Goal: Transaction & Acquisition: Book appointment/travel/reservation

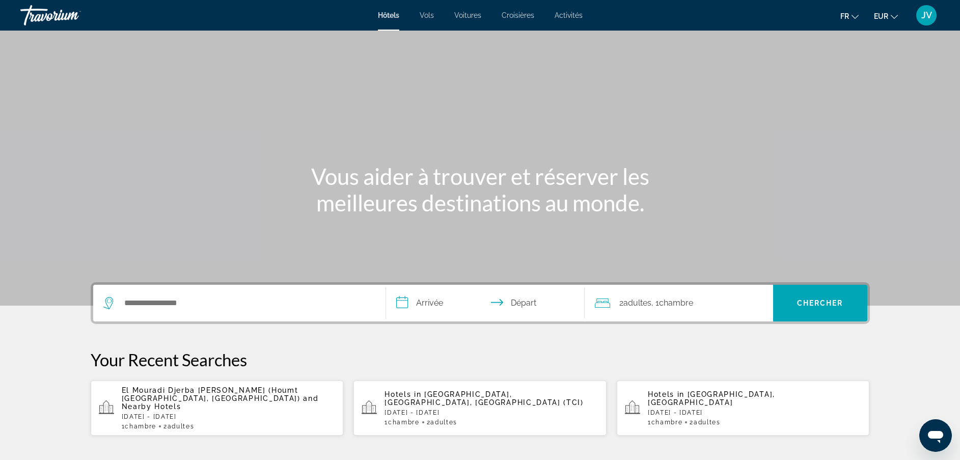
click at [186, 292] on div "Search widget" at bounding box center [239, 303] width 272 height 37
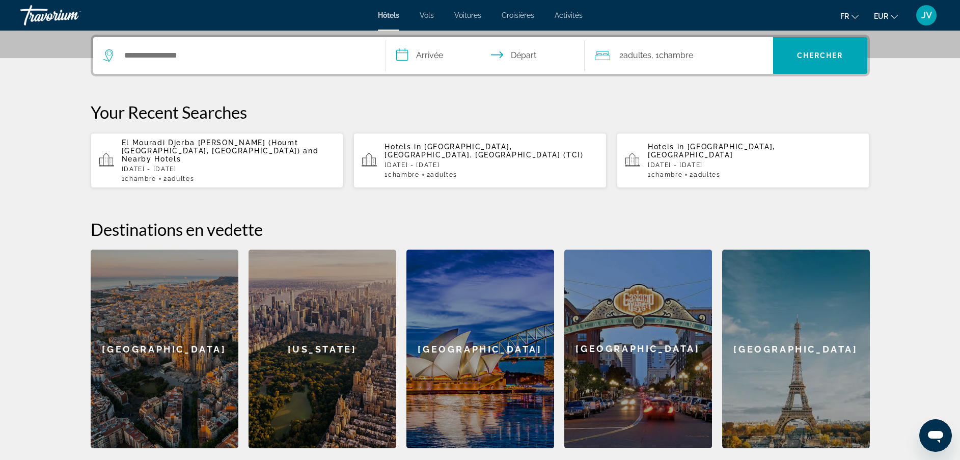
scroll to position [249, 0]
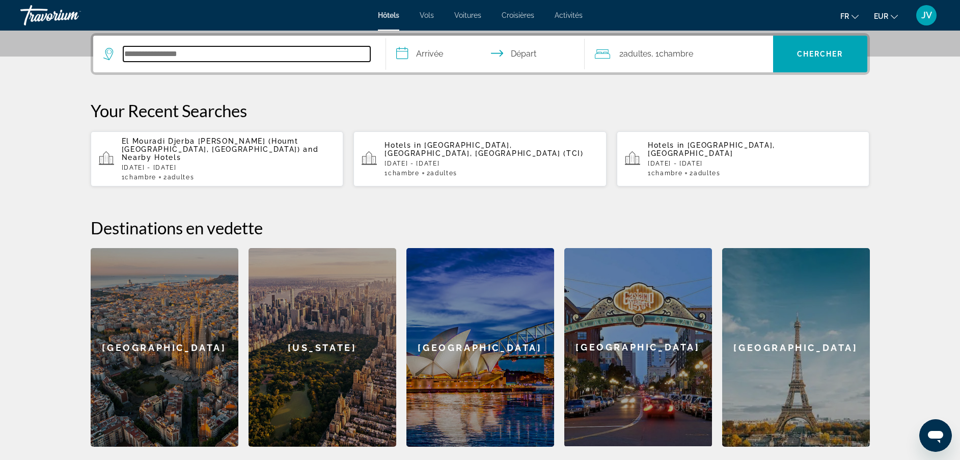
click at [182, 50] on input "Search hotel destination" at bounding box center [246, 53] width 247 height 15
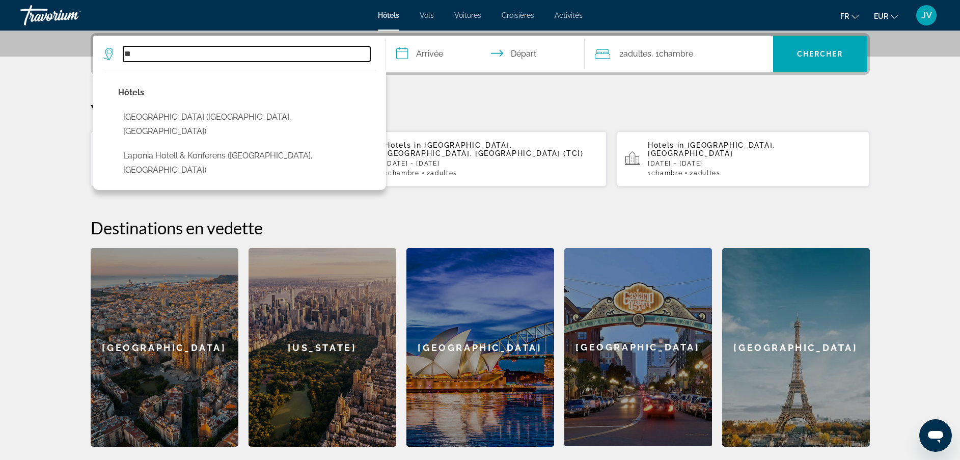
type input "*"
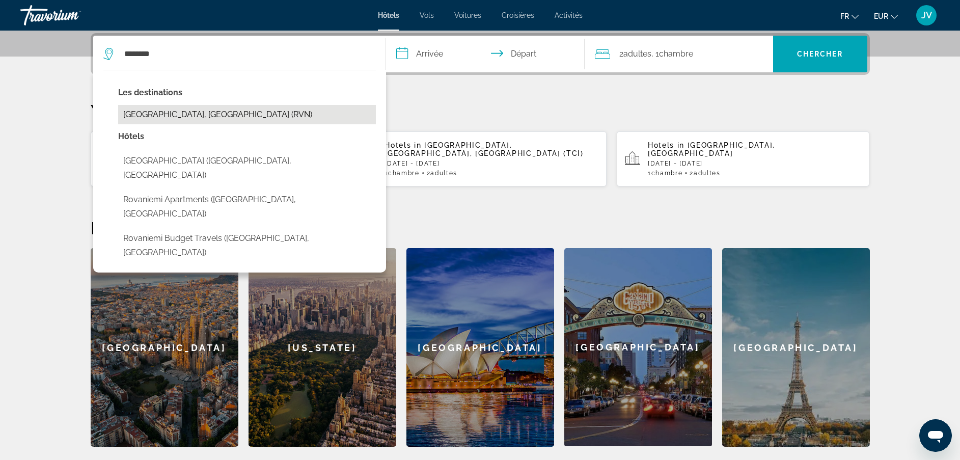
click at [154, 110] on button "[GEOGRAPHIC_DATA], [GEOGRAPHIC_DATA] (RVN)" at bounding box center [247, 114] width 258 height 19
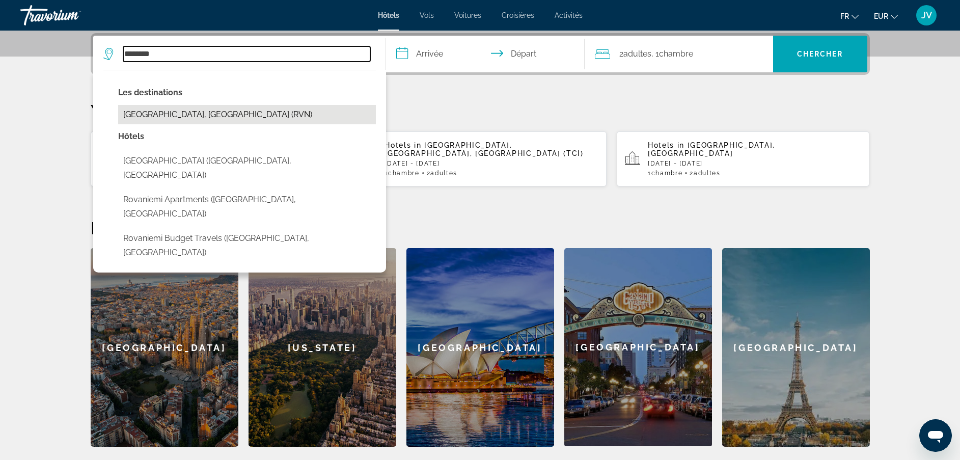
type input "**********"
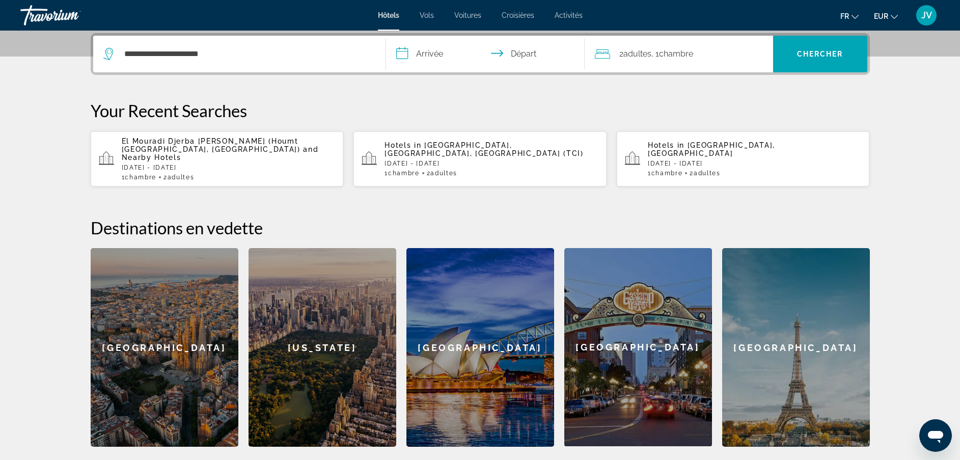
drag, startPoint x: 433, startPoint y: 62, endPoint x: 624, endPoint y: 45, distance: 190.7
click at [624, 45] on div "**********" at bounding box center [480, 54] width 774 height 37
click at [451, 65] on input "**********" at bounding box center [487, 56] width 203 height 40
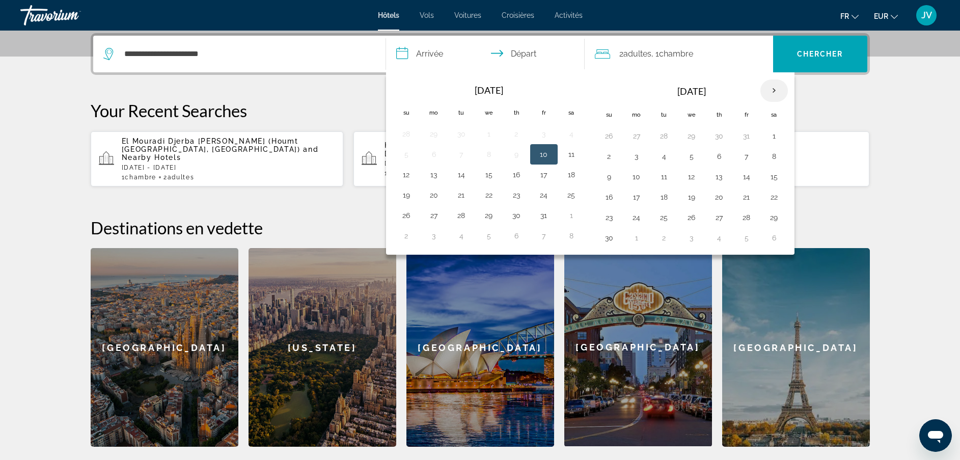
click at [773, 93] on th "Next month" at bounding box center [775, 90] width 28 height 22
click at [647, 205] on table "Navigation placeholder [DATE] Su Mo Tu We Th Fr Sa 25 26 27 28 29 30 31 1 2 3 4…" at bounding box center [691, 163] width 193 height 169
click at [642, 197] on button "16" at bounding box center [637, 197] width 16 height 14
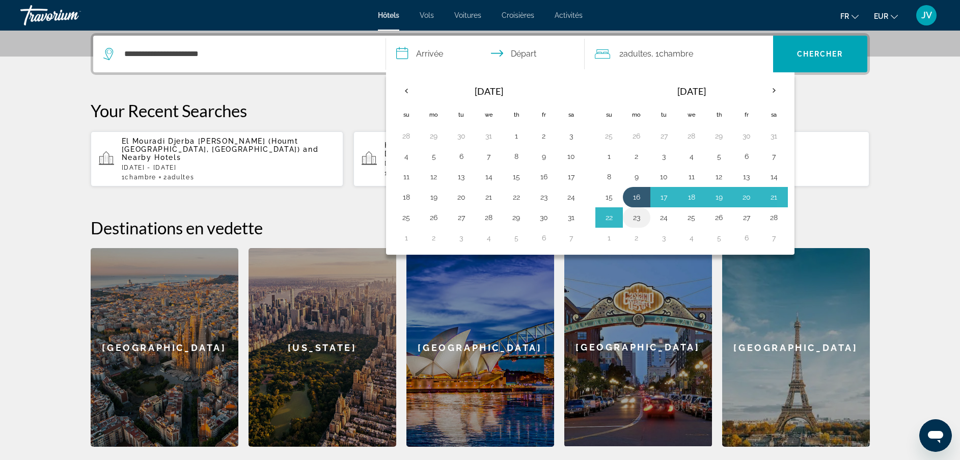
click at [638, 223] on button "23" at bounding box center [637, 217] width 16 height 14
type input "**********"
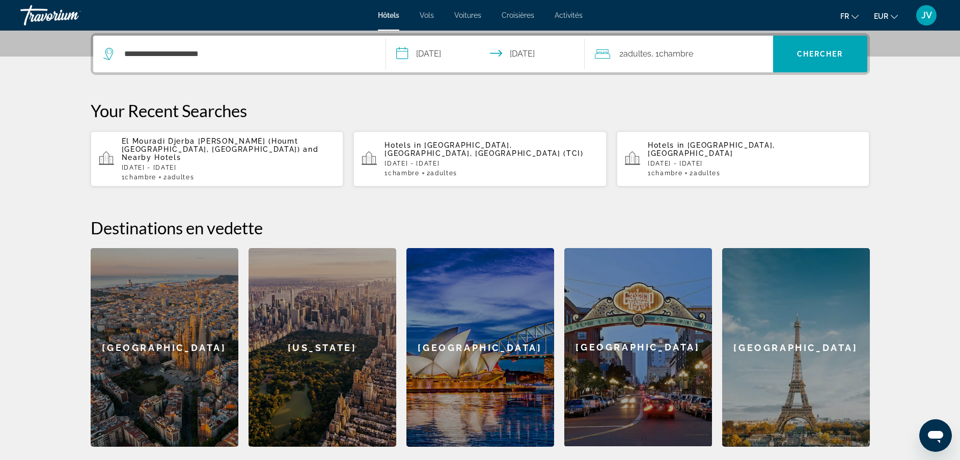
click at [730, 53] on div "2 Adulte Adultes , 1 Chambre pièces" at bounding box center [684, 54] width 178 height 14
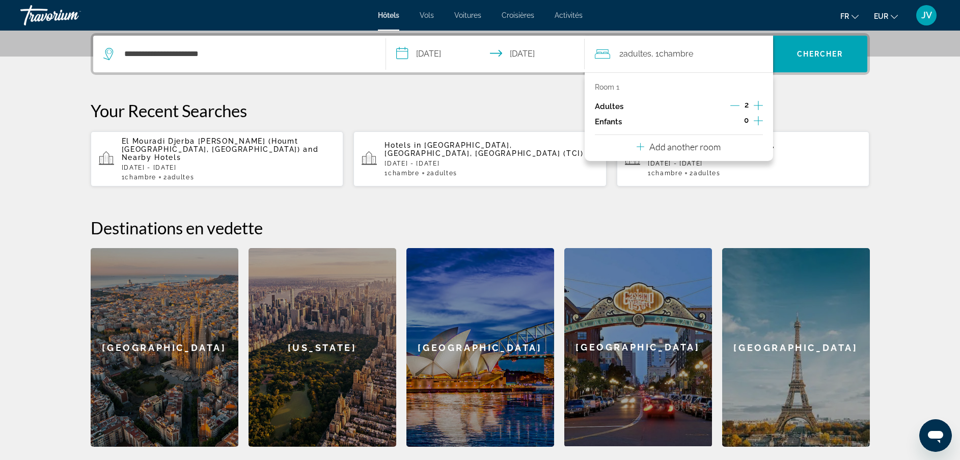
click at [761, 122] on icon "Increment children" at bounding box center [758, 121] width 9 height 12
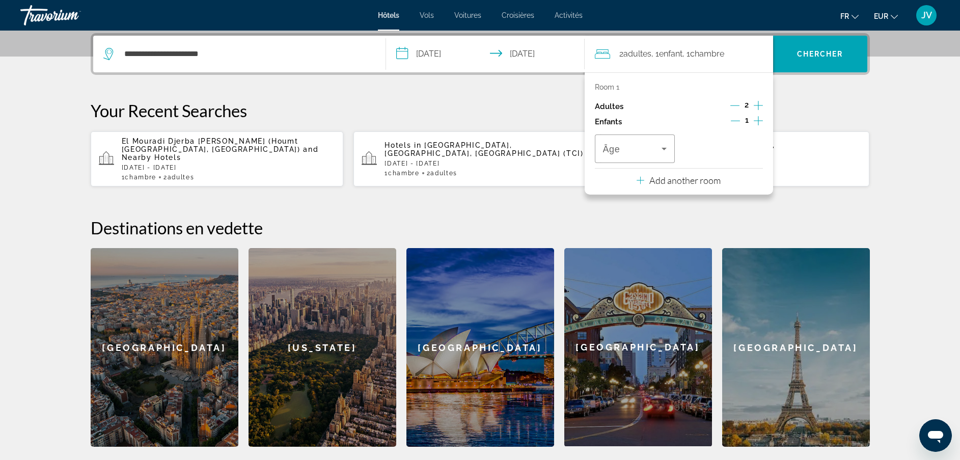
click at [761, 122] on icon "Increment children" at bounding box center [758, 121] width 9 height 12
click at [669, 148] on icon "Travelers: 2 adults, 2 children" at bounding box center [664, 149] width 12 height 12
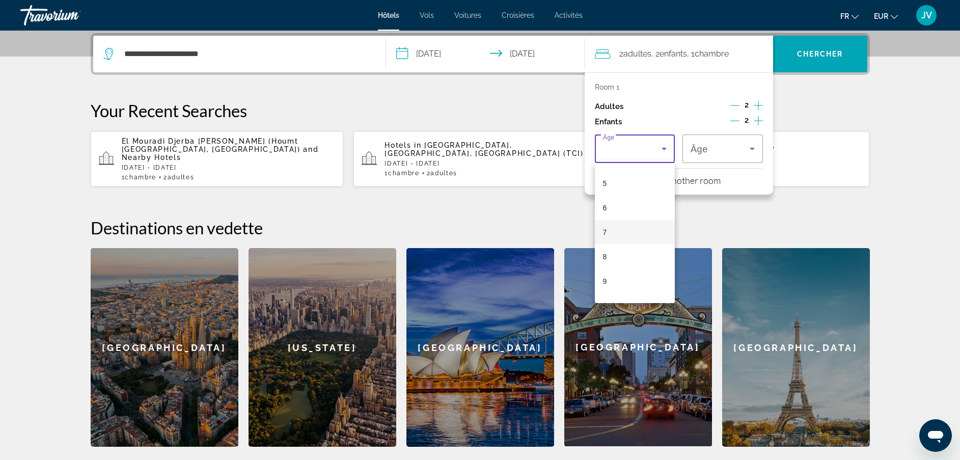
scroll to position [125, 0]
click at [626, 233] on mat-option "7" at bounding box center [635, 225] width 80 height 24
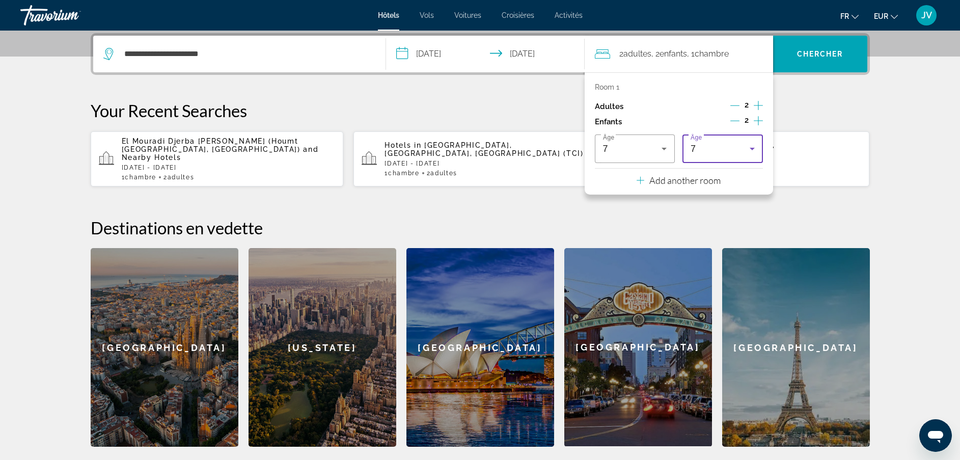
click at [728, 154] on div "7" at bounding box center [720, 149] width 59 height 12
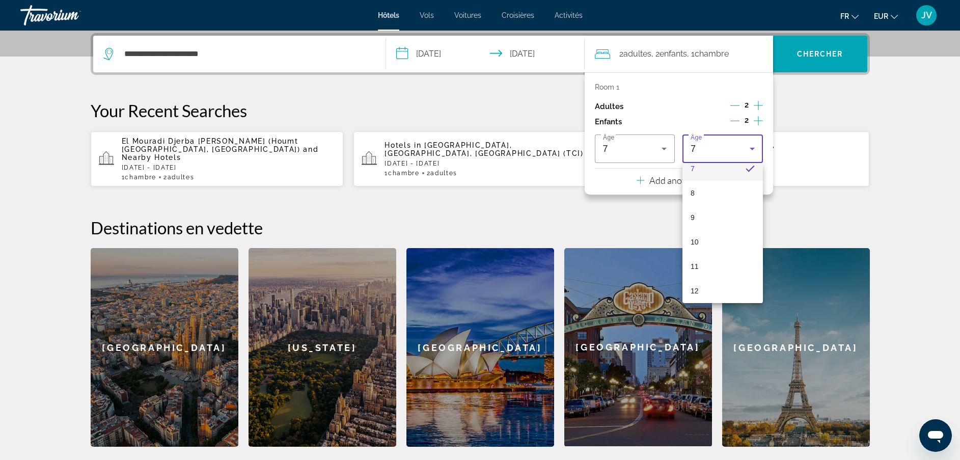
scroll to position [308, 0]
click at [724, 196] on mat-option "13" at bounding box center [723, 189] width 80 height 24
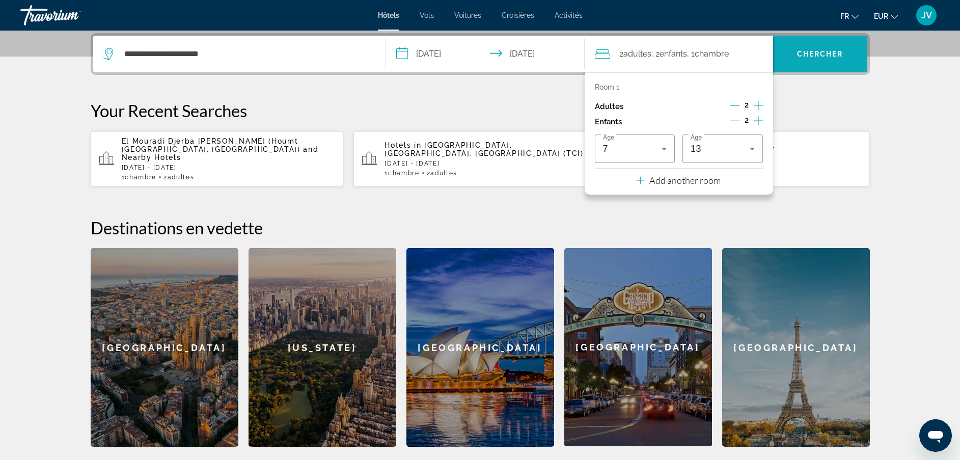
click at [796, 51] on span "Search" at bounding box center [820, 54] width 94 height 24
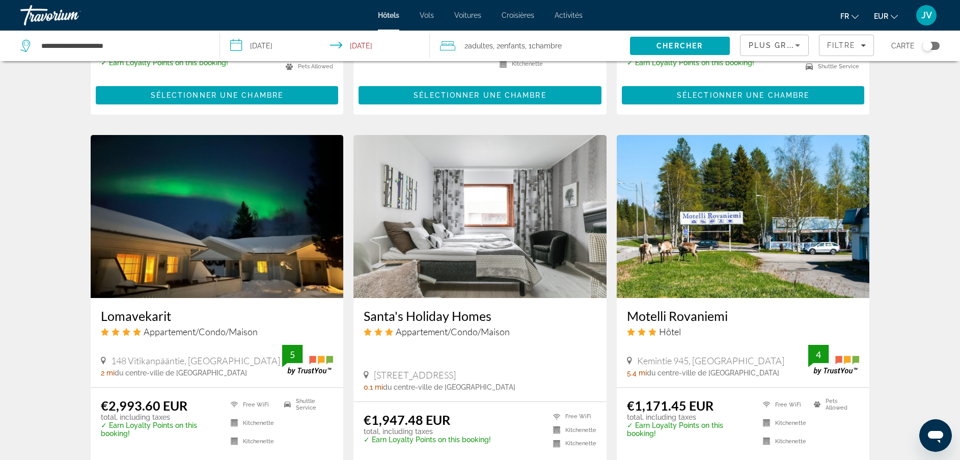
scroll to position [716, 0]
